Goal: Task Accomplishment & Management: Manage account settings

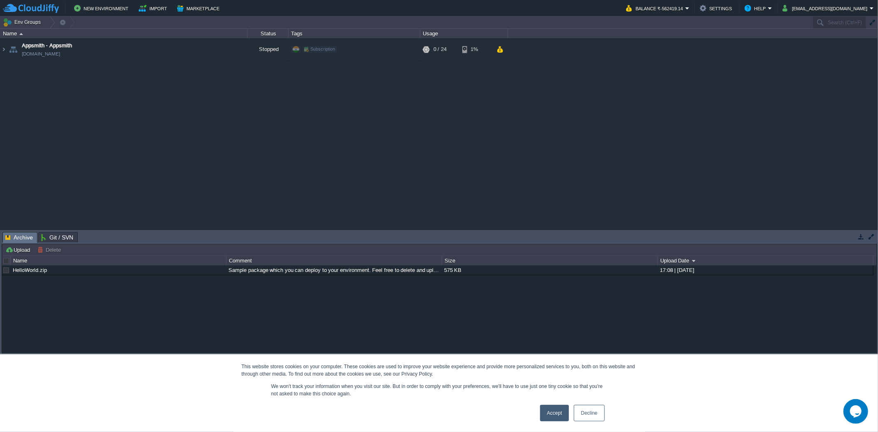
drag, startPoint x: 594, startPoint y: 420, endPoint x: 591, endPoint y: 229, distance: 191.1
click at [594, 389] on link "Decline" at bounding box center [589, 413] width 30 height 16
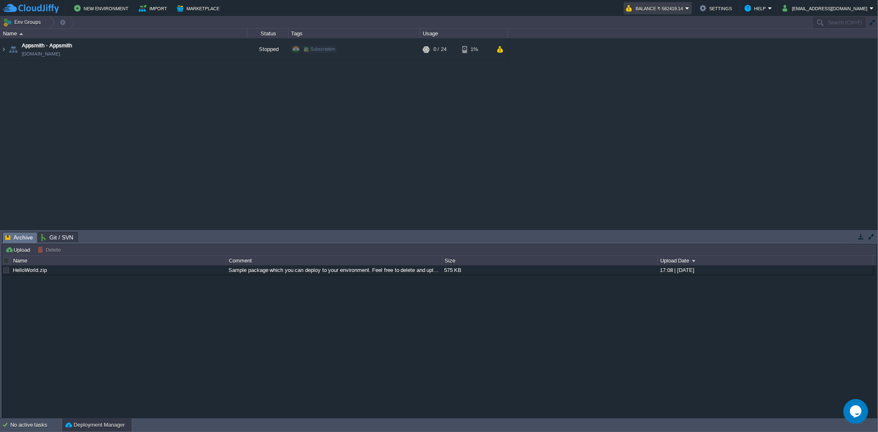
click at [671, 10] on button "Balance ₹-562419.14" at bounding box center [655, 8] width 59 height 10
drag, startPoint x: 697, startPoint y: 122, endPoint x: 736, endPoint y: 27, distance: 102.3
click at [698, 121] on div "Appsmith - Appsmith [DOMAIN_NAME] Stopped Subscription + Add to Env Group RAM 0…" at bounding box center [439, 133] width 878 height 191
click at [790, 9] on button "[EMAIL_ADDRESS][DOMAIN_NAME]" at bounding box center [826, 8] width 87 height 10
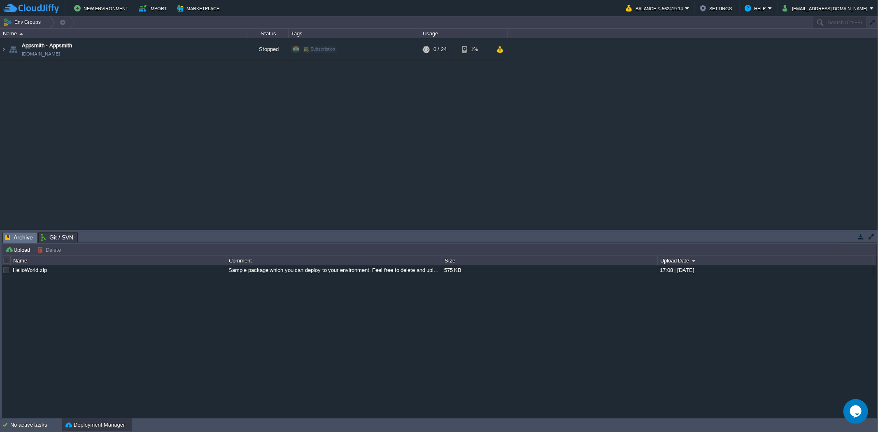
click at [211, 16] on div "New Environment Import Marketplace Bonus ₹0.00 Upgrade Account Balance ₹-562419…" at bounding box center [439, 8] width 878 height 16
click at [194, 7] on button "Marketplace" at bounding box center [199, 8] width 45 height 10
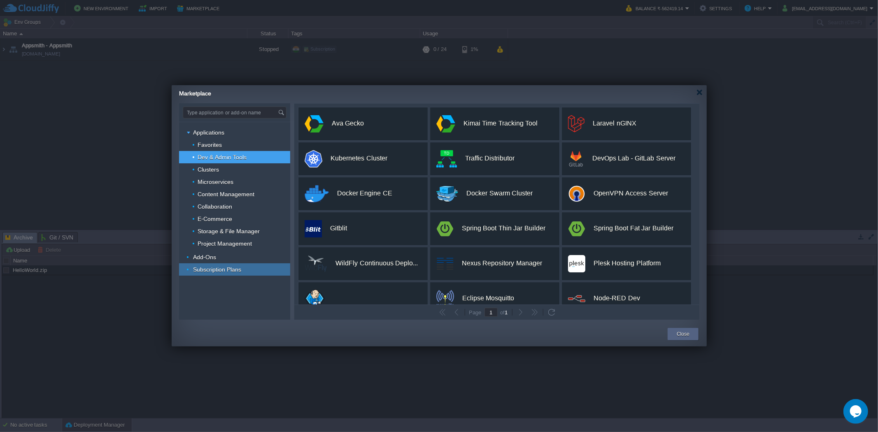
click at [208, 269] on span "Subscription Plans" at bounding box center [217, 269] width 50 height 7
type input "Type application or add-on name"
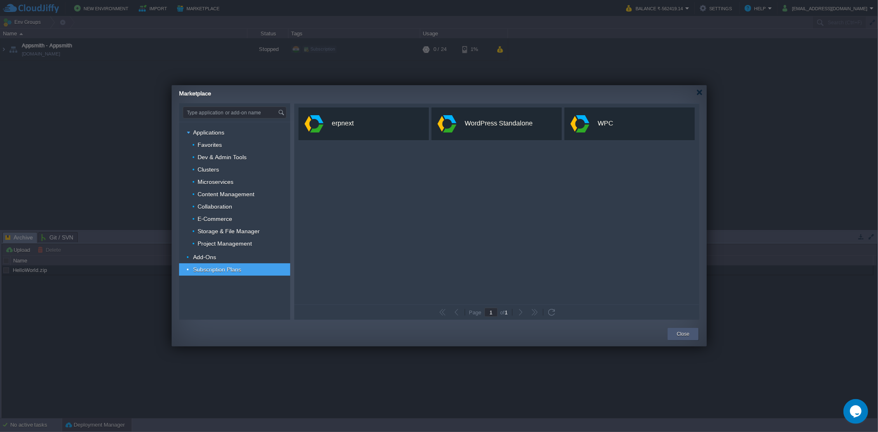
click at [679, 338] on button "Close" at bounding box center [683, 334] width 13 height 8
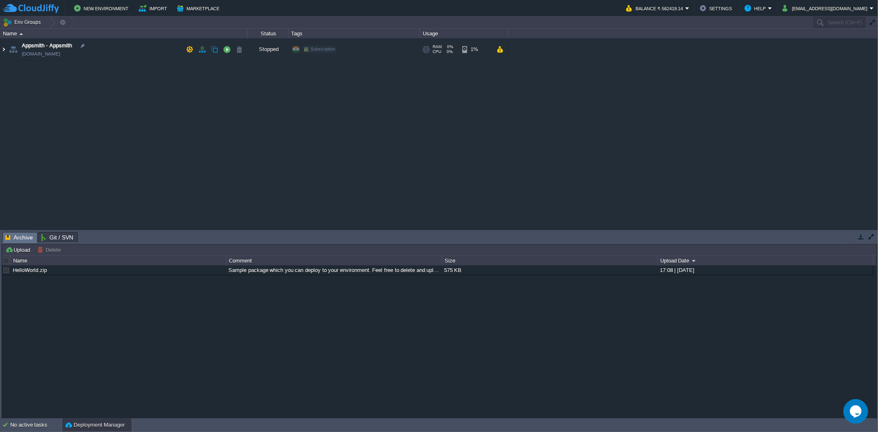
click at [2, 49] on img at bounding box center [3, 49] width 7 height 22
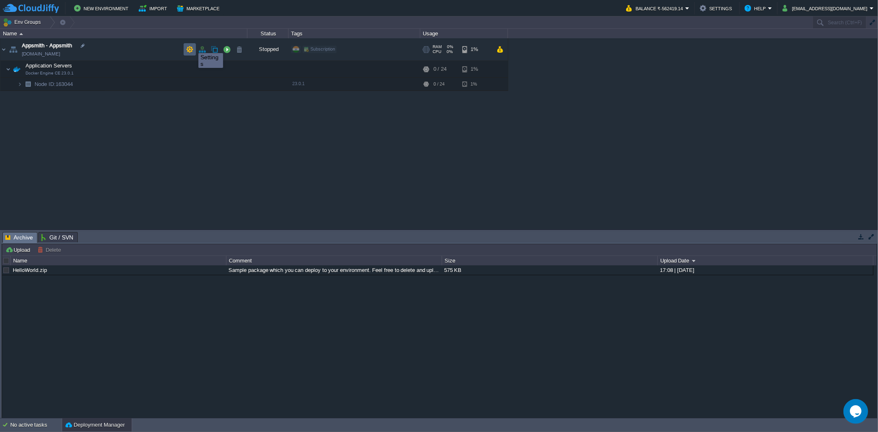
click at [192, 47] on button "button" at bounding box center [189, 49] width 7 height 7
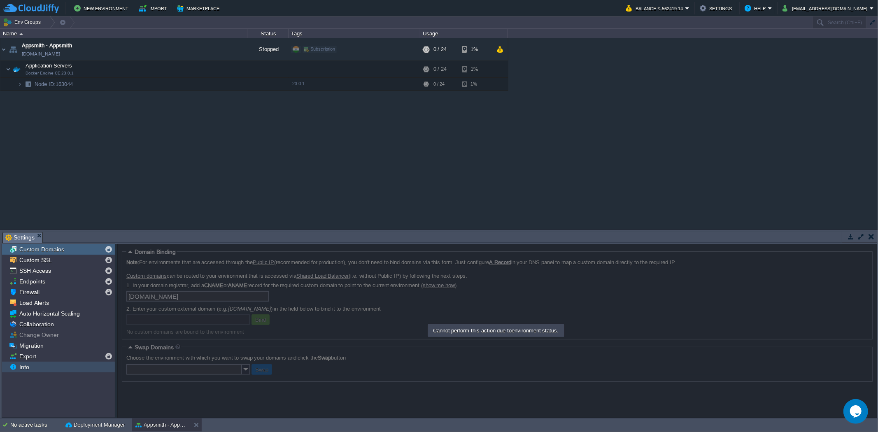
click at [30, 371] on span "Info" at bounding box center [24, 367] width 13 height 7
